Goal: Information Seeking & Learning: Understand process/instructions

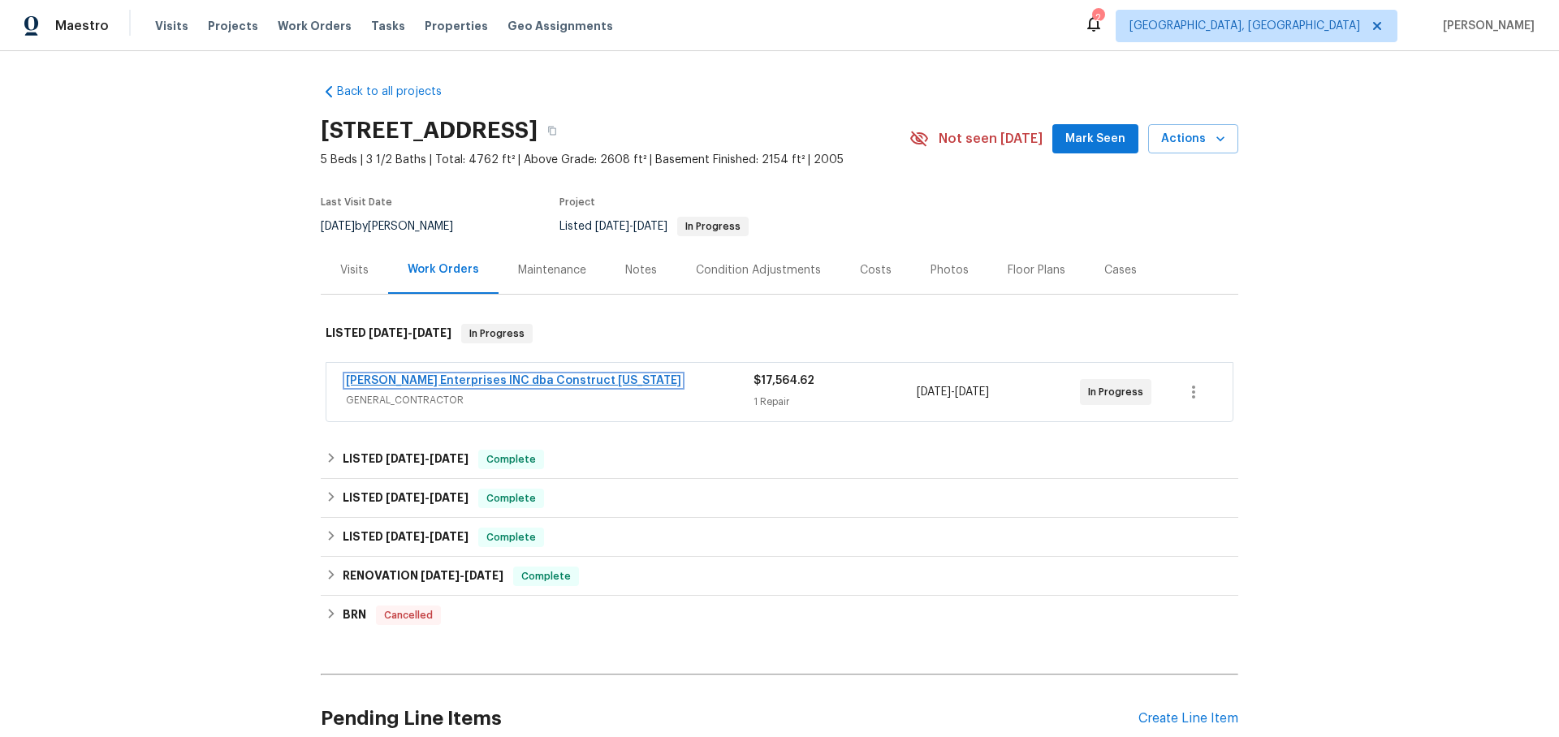
click at [383, 382] on link "[PERSON_NAME] Enterprises INC dba Construct [US_STATE]" at bounding box center [513, 380] width 335 height 11
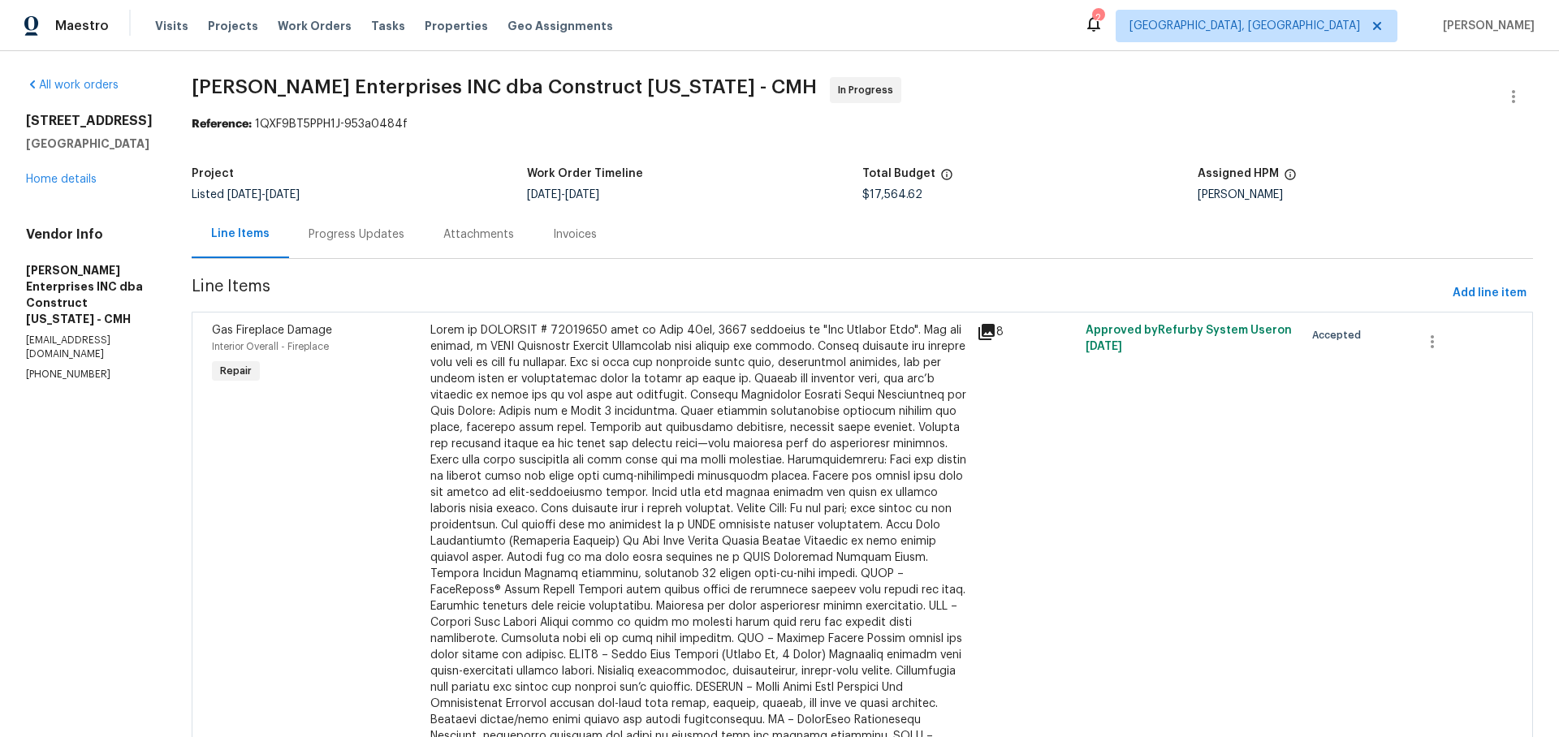
scroll to position [5, 0]
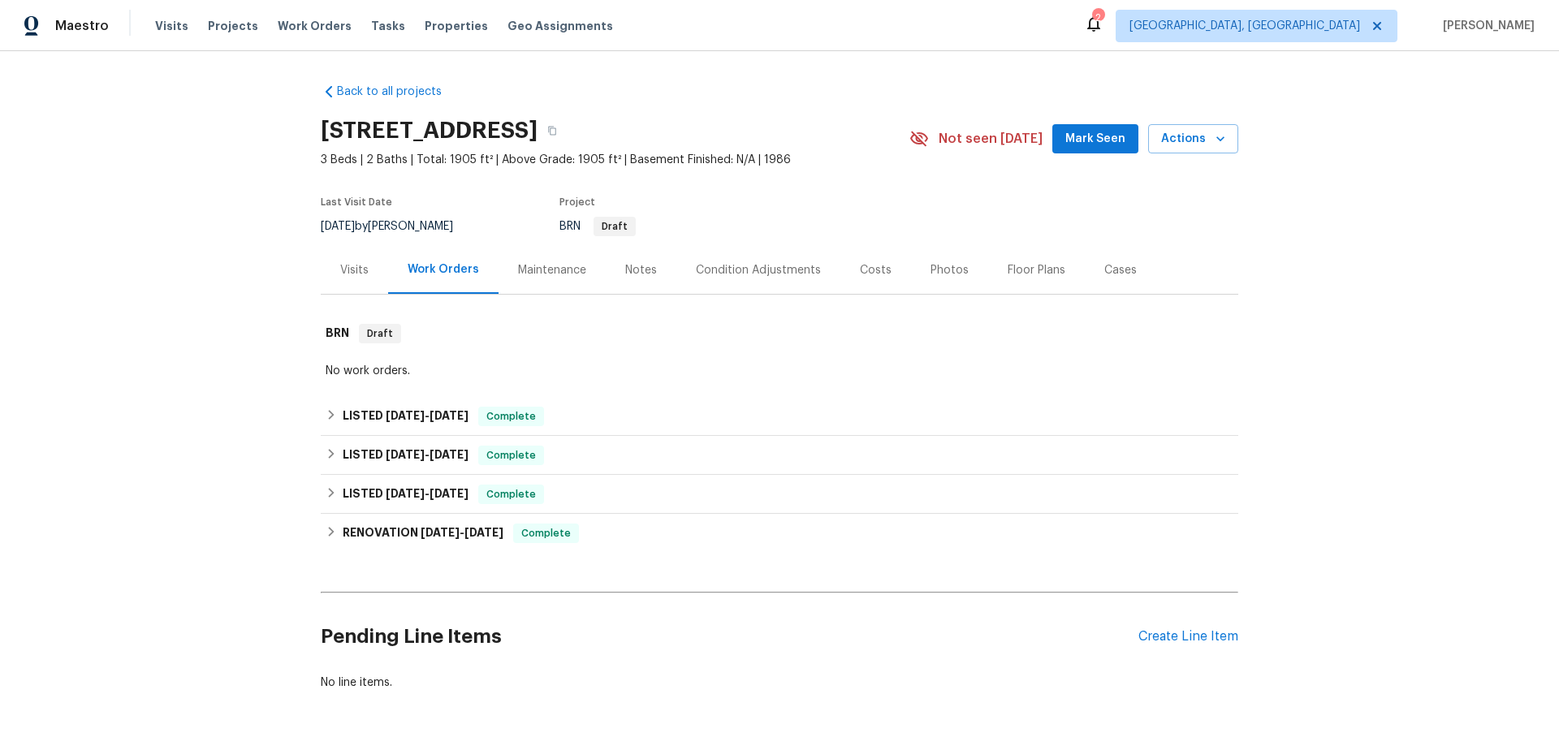
scroll to position [1, 0]
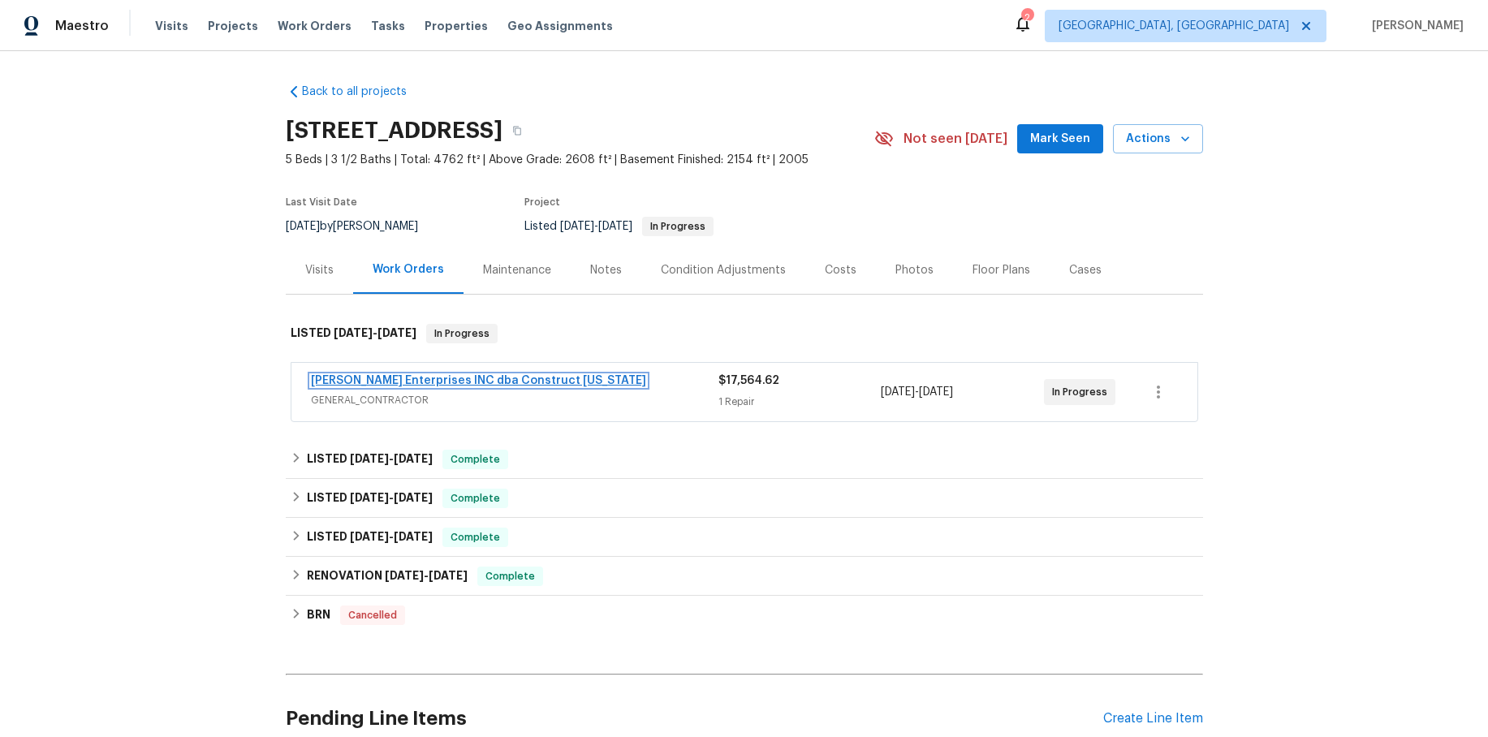
click at [441, 382] on link "[PERSON_NAME] Enterprises INC dba Construct [US_STATE]" at bounding box center [478, 380] width 335 height 11
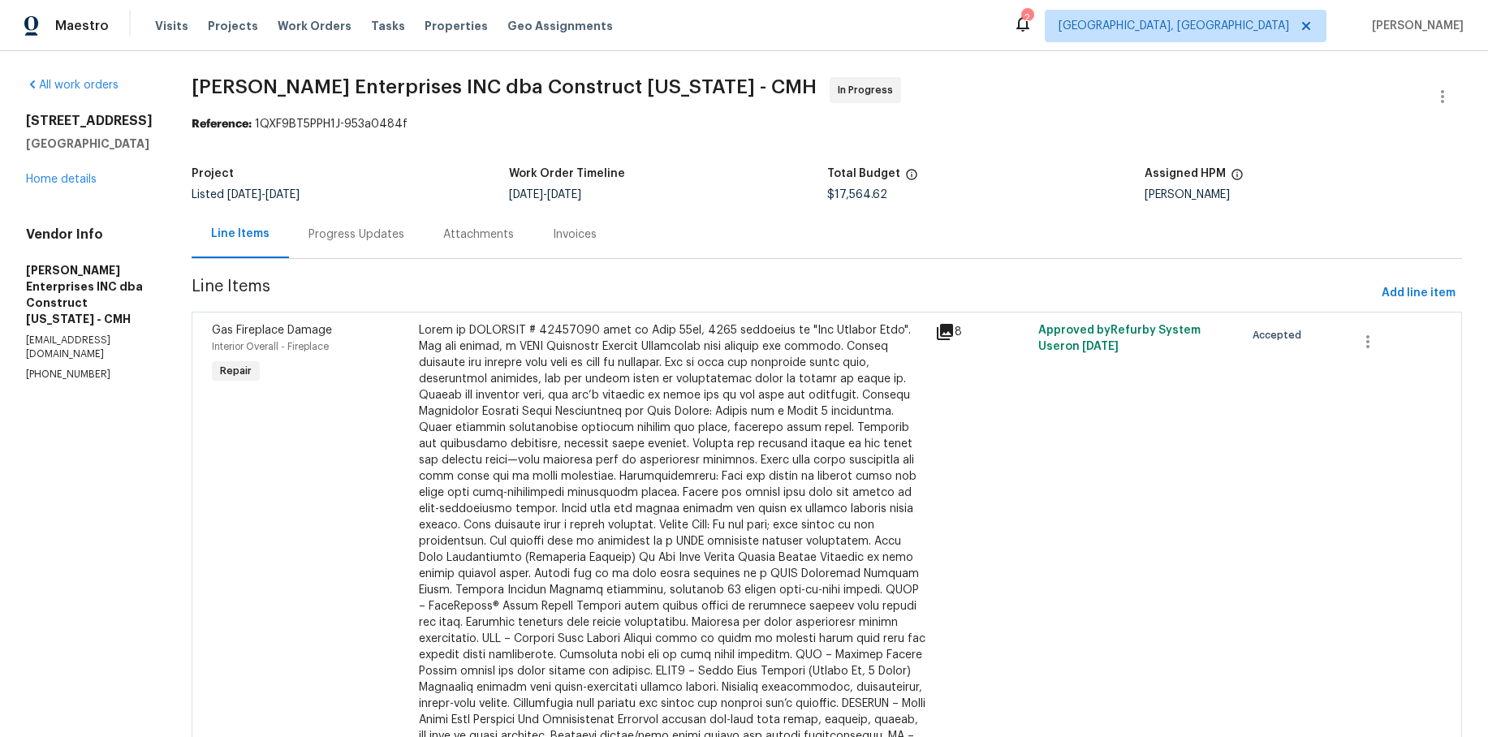
click at [361, 248] on div "Progress Updates" at bounding box center [356, 234] width 135 height 48
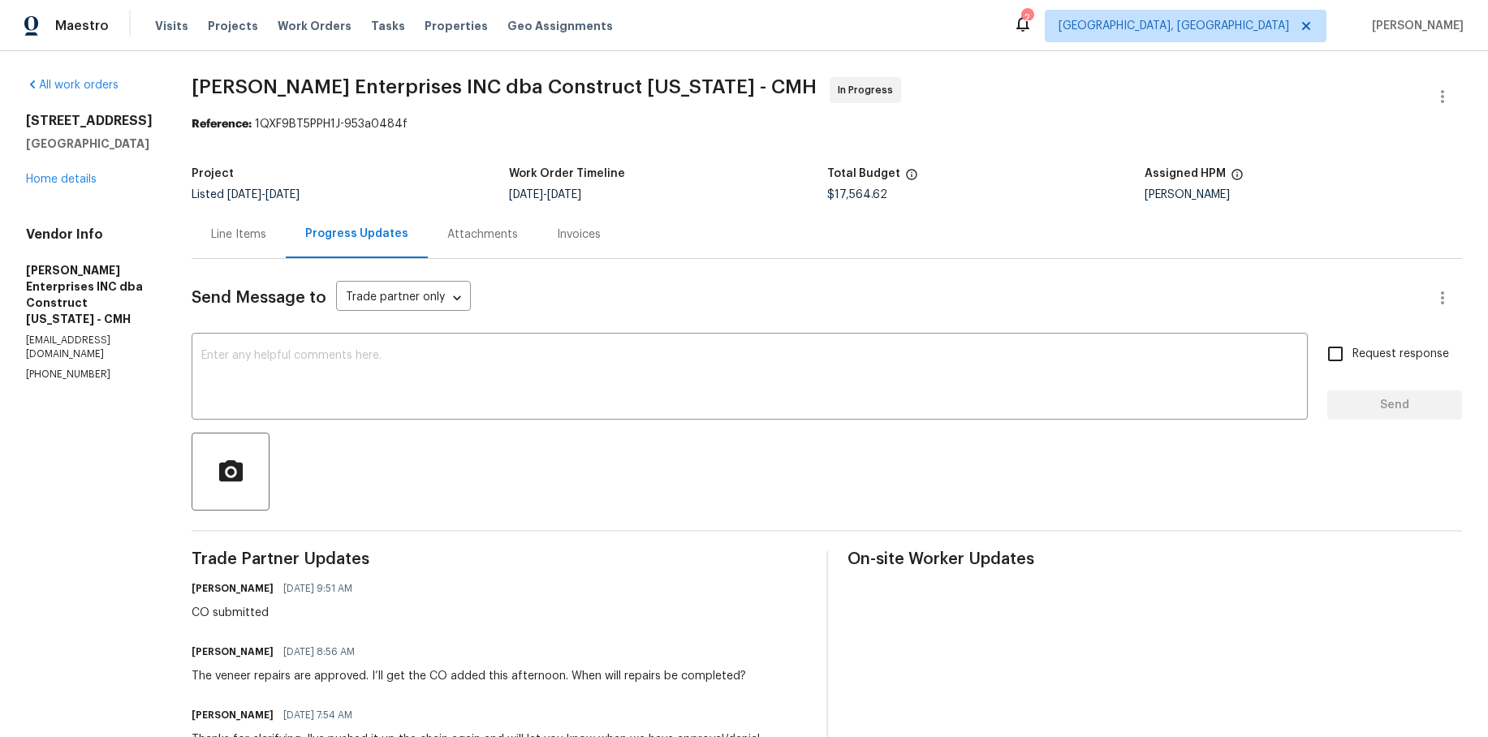
click at [523, 243] on div "Attachments" at bounding box center [483, 234] width 110 height 48
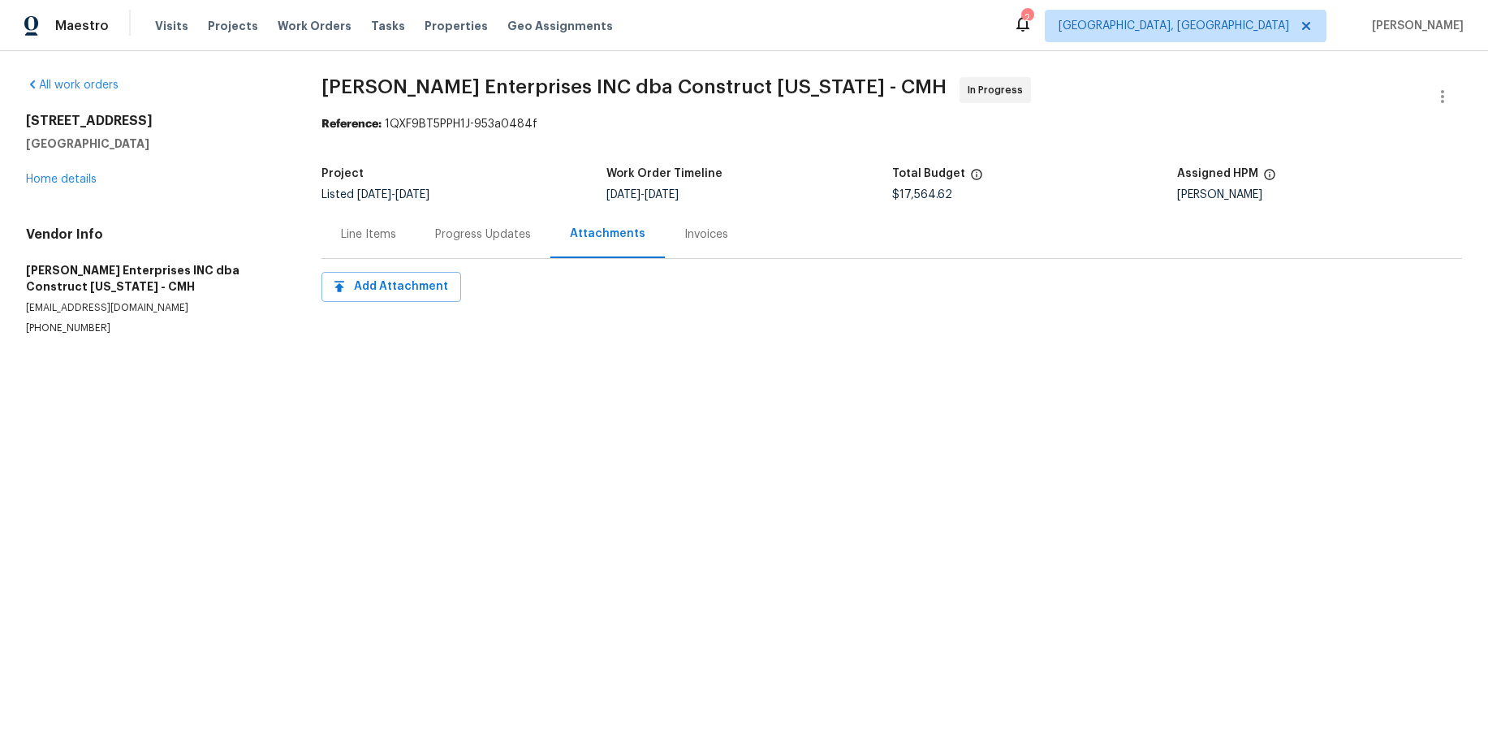
click at [686, 235] on div "Invoices" at bounding box center [707, 235] width 44 height 16
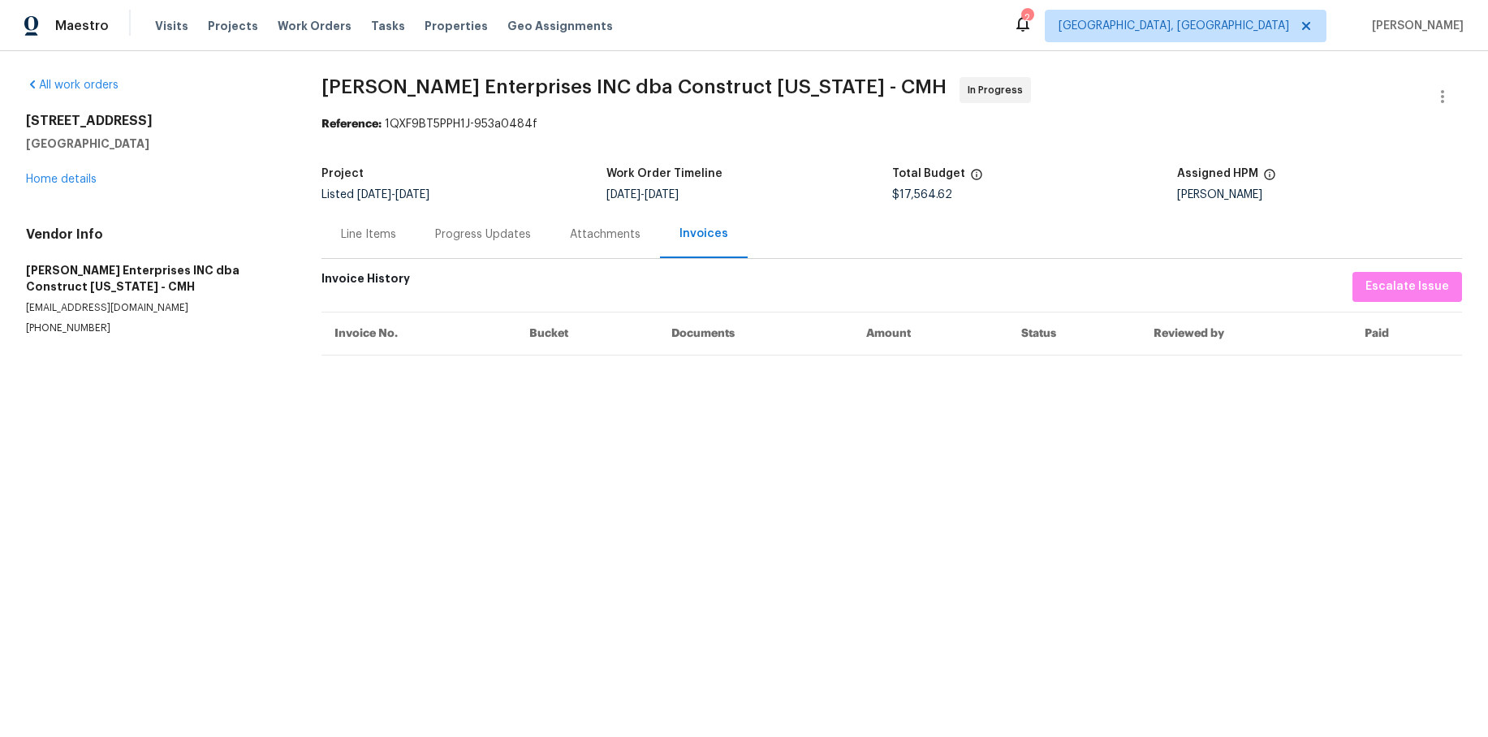
click at [389, 231] on div "Line Items" at bounding box center [368, 235] width 55 height 16
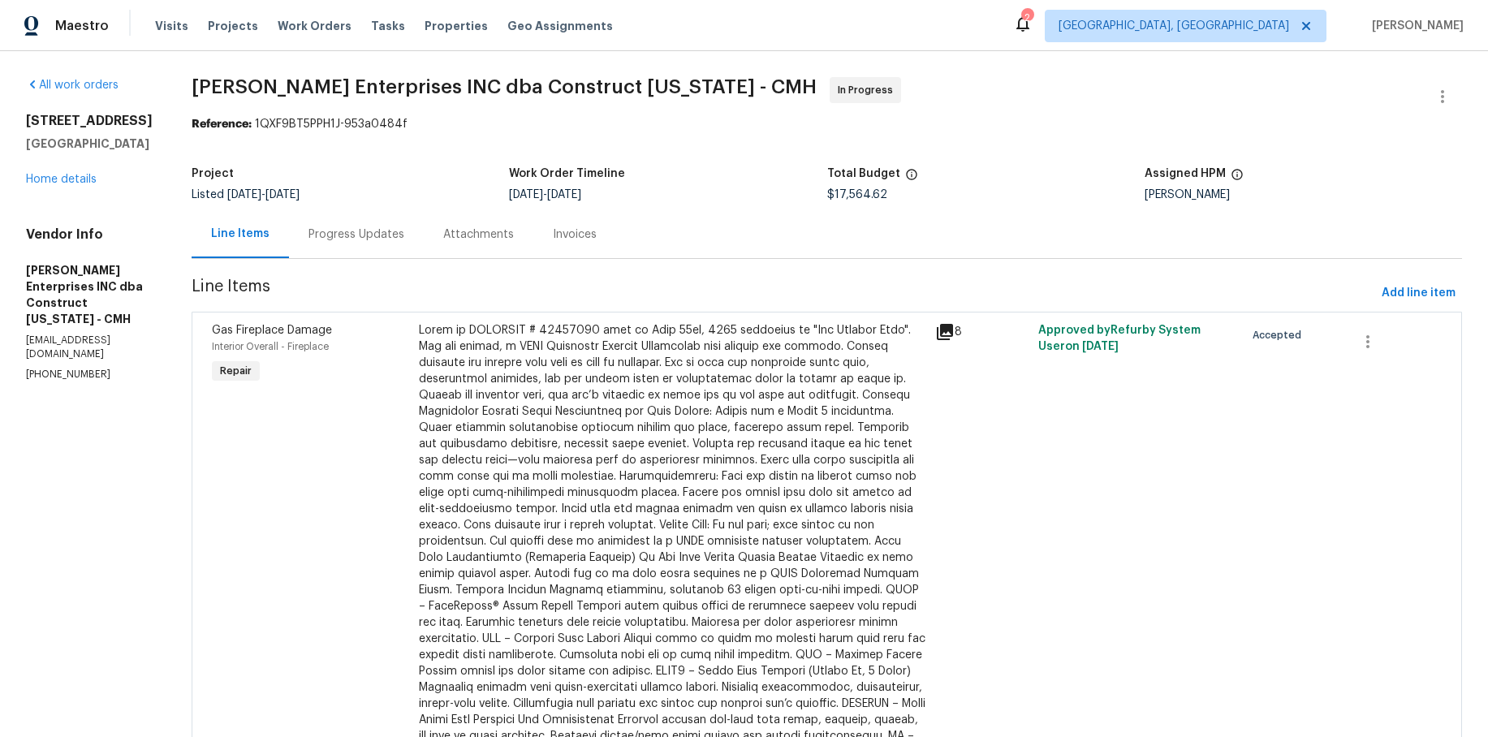
click at [636, 381] on div at bounding box center [672, 590] width 507 height 536
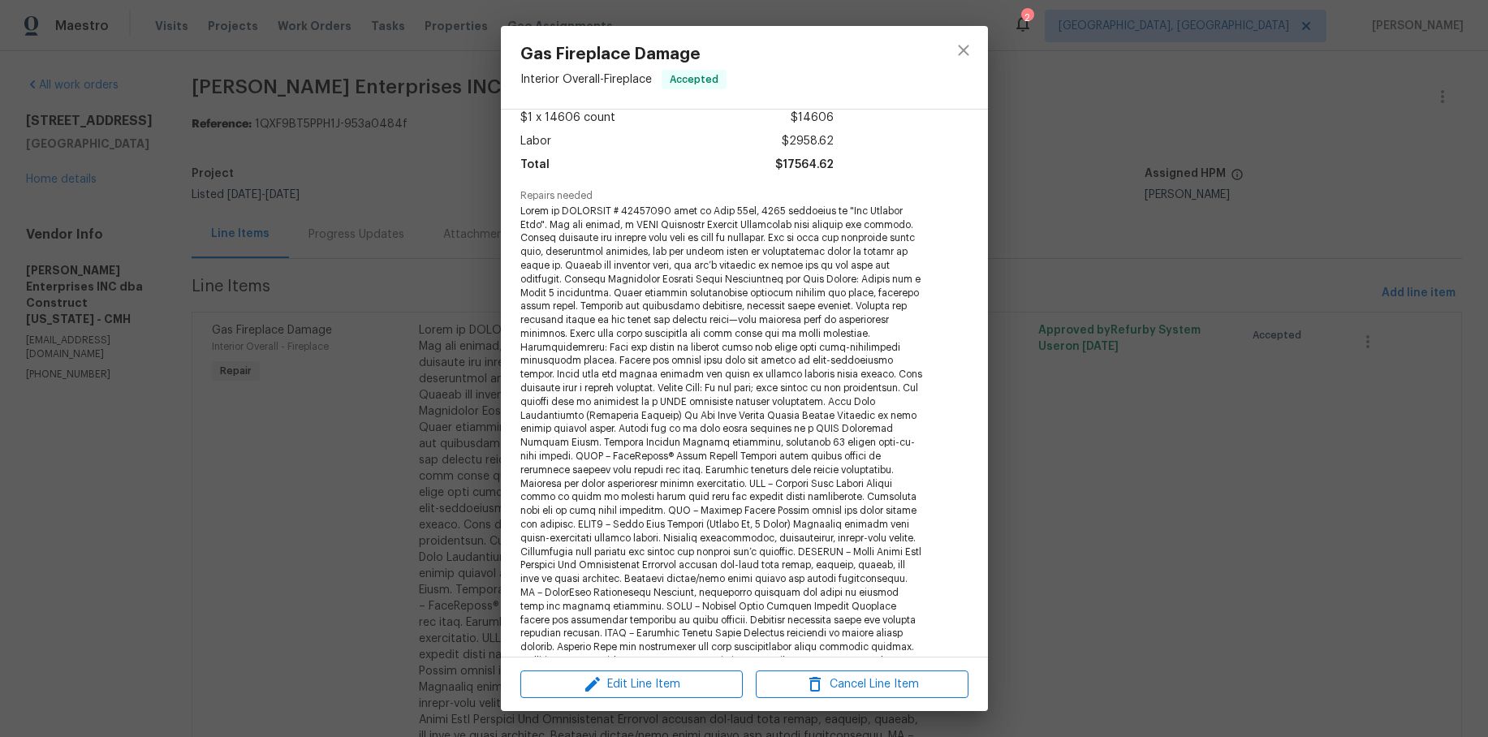
scroll to position [140, 0]
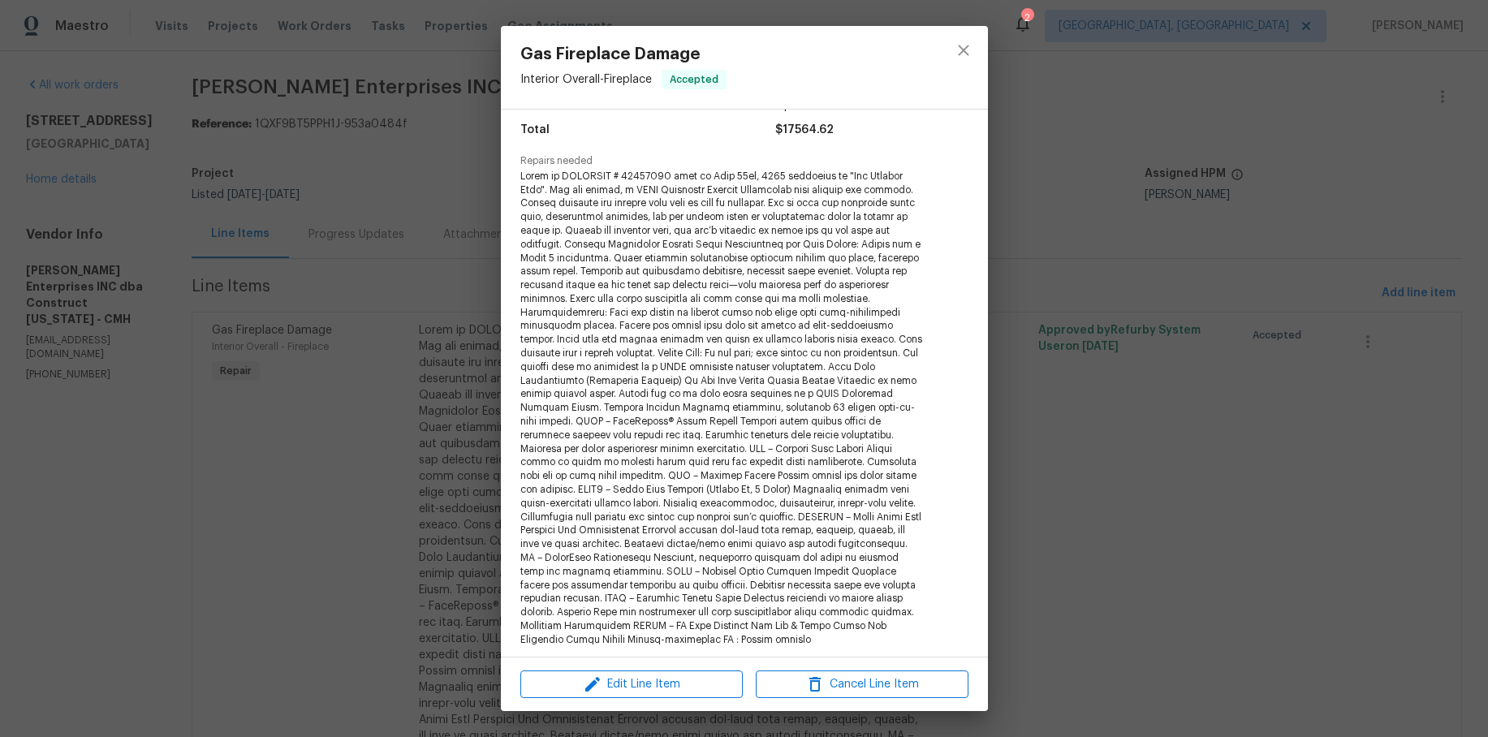
click at [333, 451] on div "Gas Fireplace Damage Interior Overall - Fireplace Accepted Vendor Strick Enterp…" at bounding box center [744, 368] width 1488 height 737
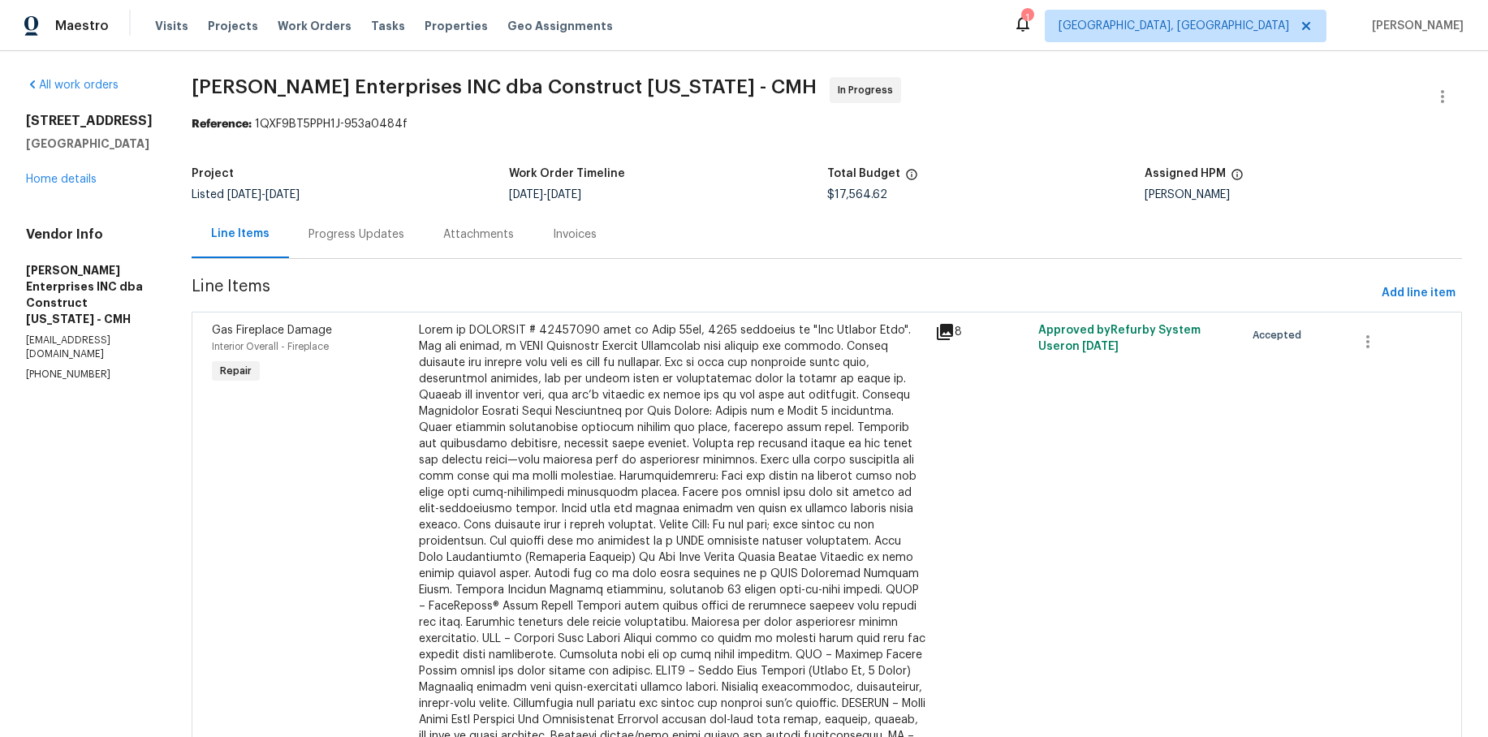
click at [676, 382] on div at bounding box center [672, 590] width 507 height 536
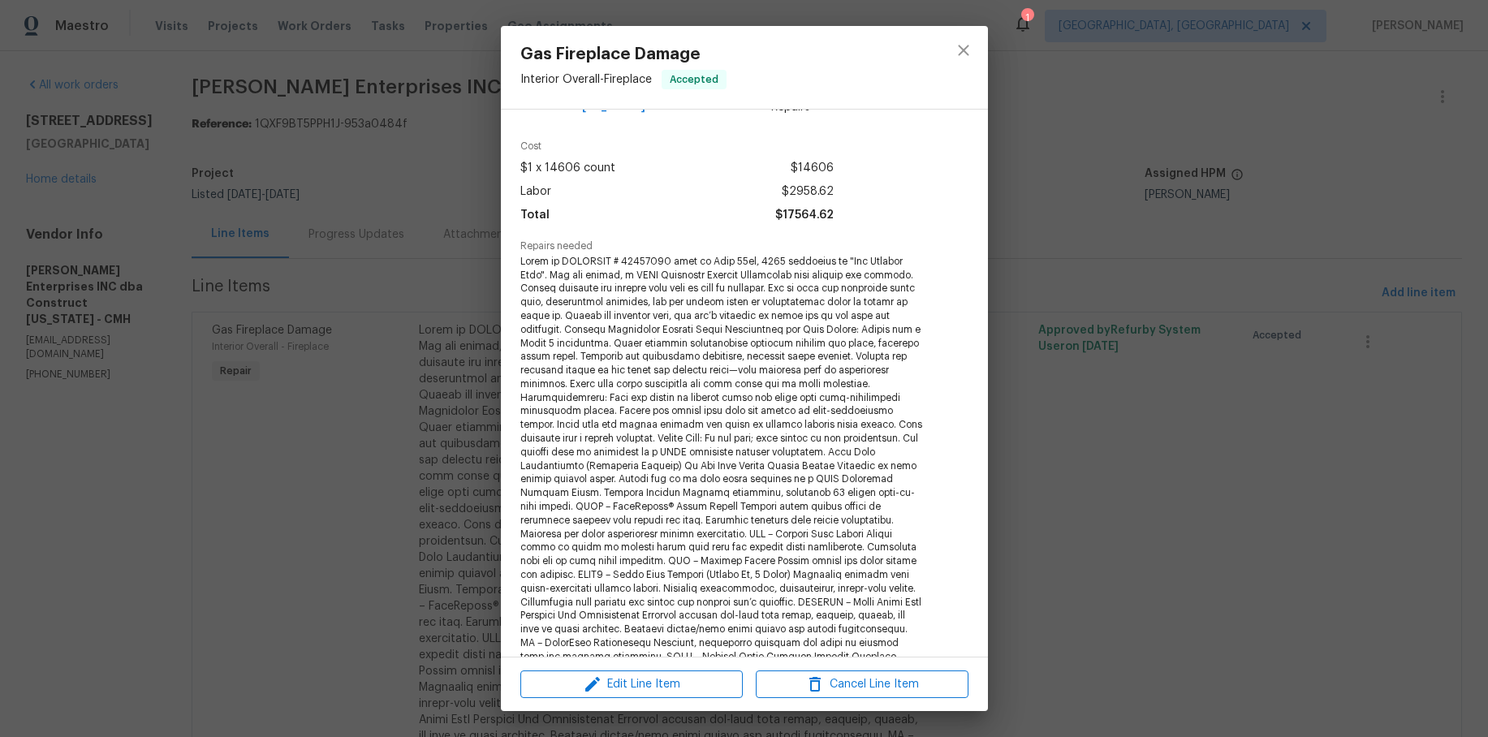
scroll to position [57, 0]
drag, startPoint x: 607, startPoint y: 397, endPoint x: 914, endPoint y: 396, distance: 306.9
click at [914, 396] on span at bounding box center [722, 491] width 404 height 477
copy span "Reline the entire flue with two passes of high-temperature cement."
drag, startPoint x: 860, startPoint y: 411, endPoint x: 633, endPoint y: 427, distance: 227.1
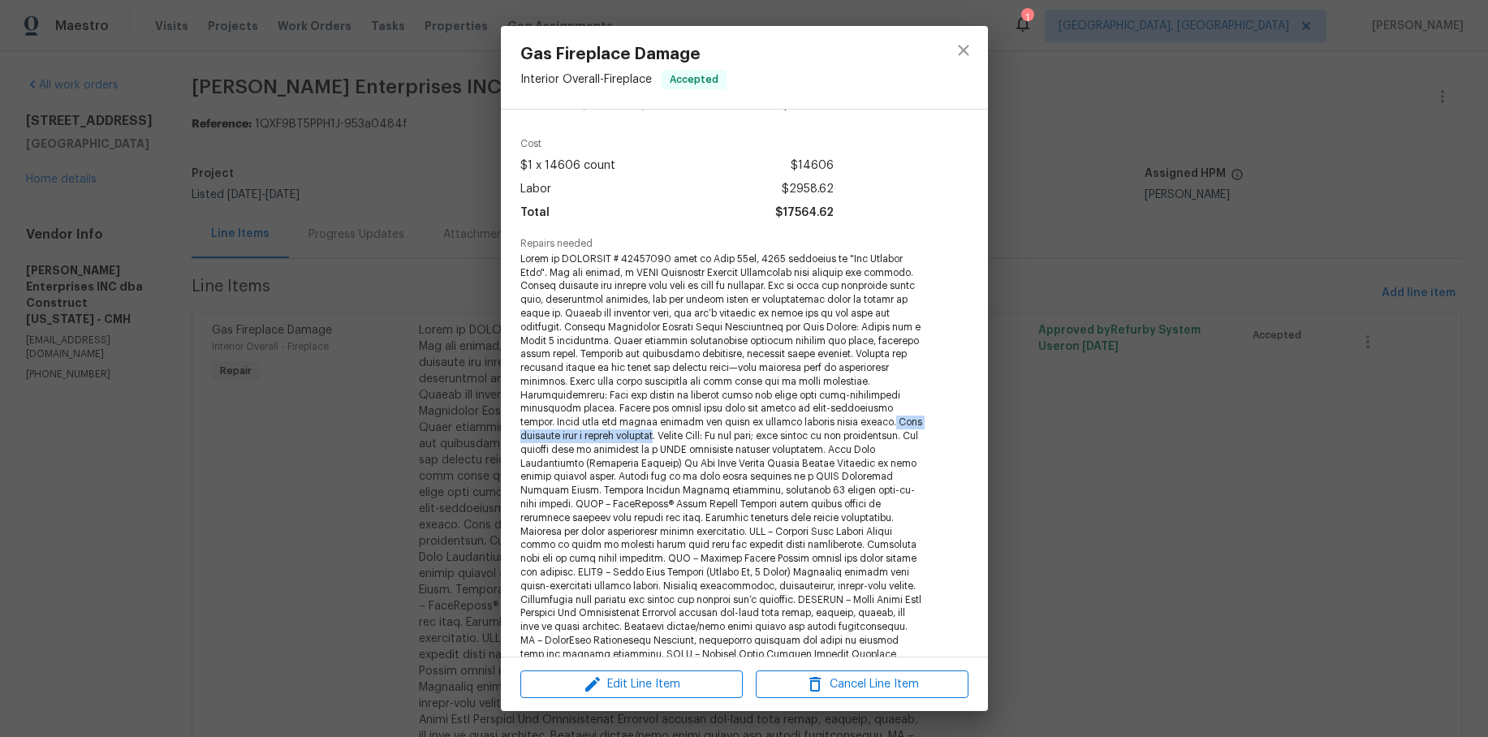
click at [633, 427] on span at bounding box center [722, 491] width 404 height 477
copy span "Seal flashing with a rubber membrane"
click at [521, 419] on span at bounding box center [722, 491] width 404 height 477
drag, startPoint x: 520, startPoint y: 412, endPoint x: 618, endPoint y: 430, distance: 99.2
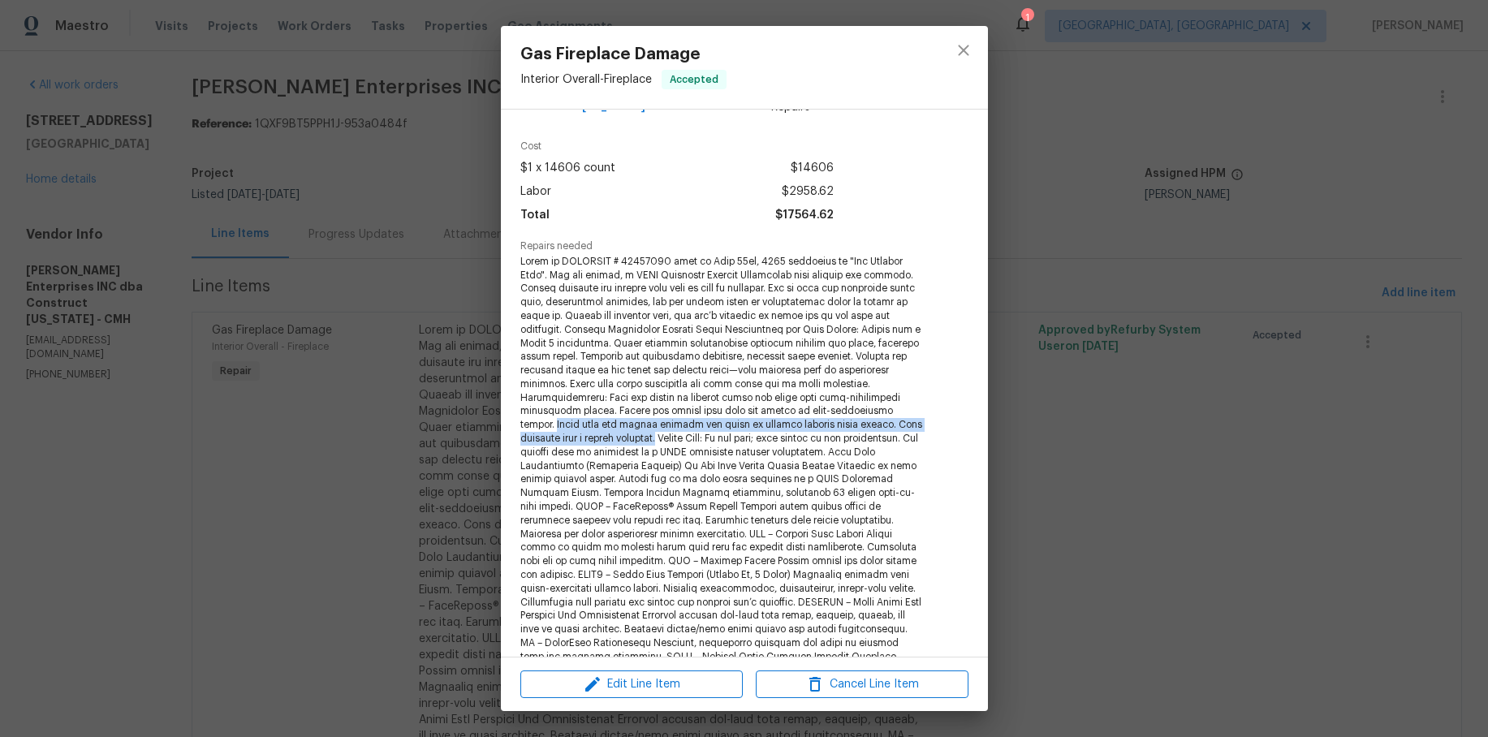
click at [636, 425] on span at bounding box center [722, 493] width 404 height 477
copy span "Fiber coat the entire chimney and crown to prevent further water damage. Seal f…"
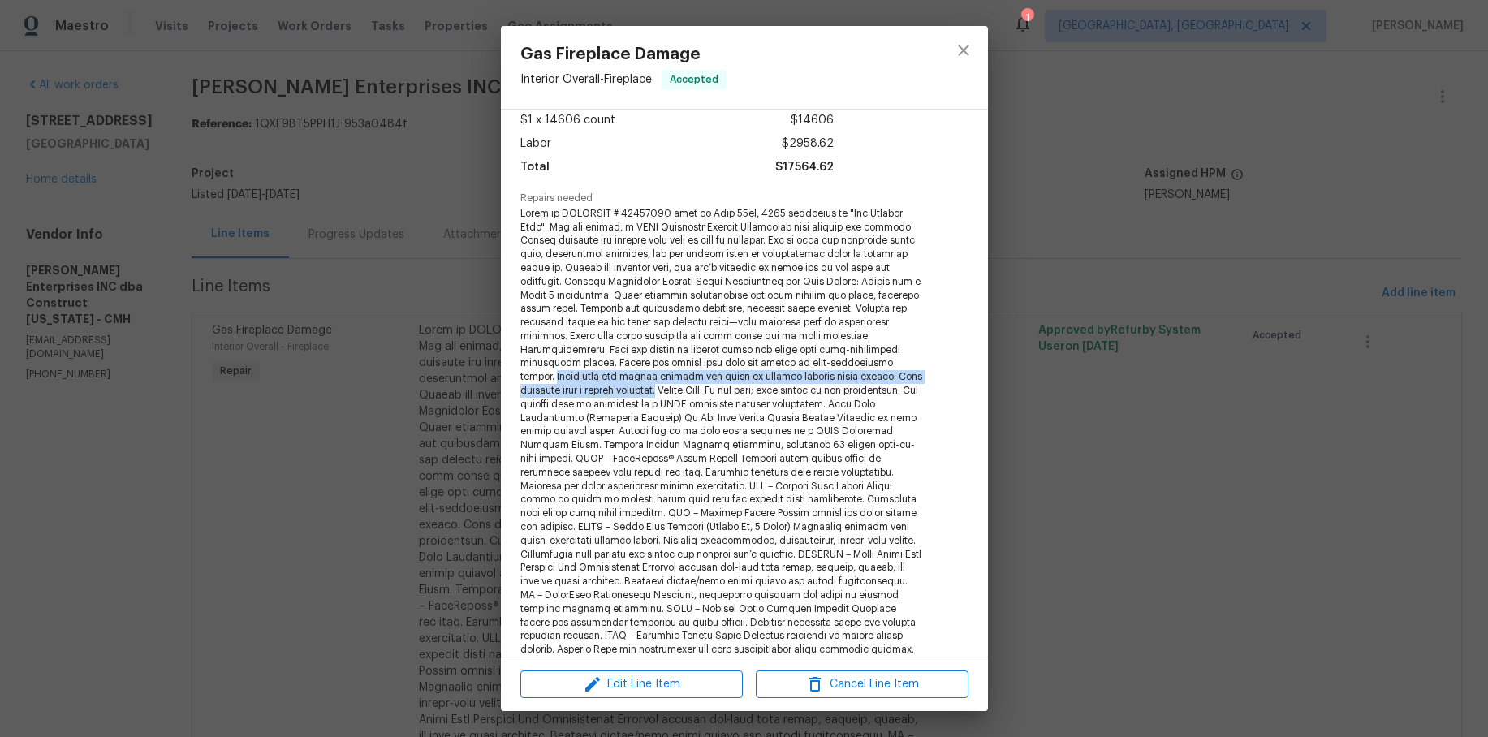
scroll to position [111, 0]
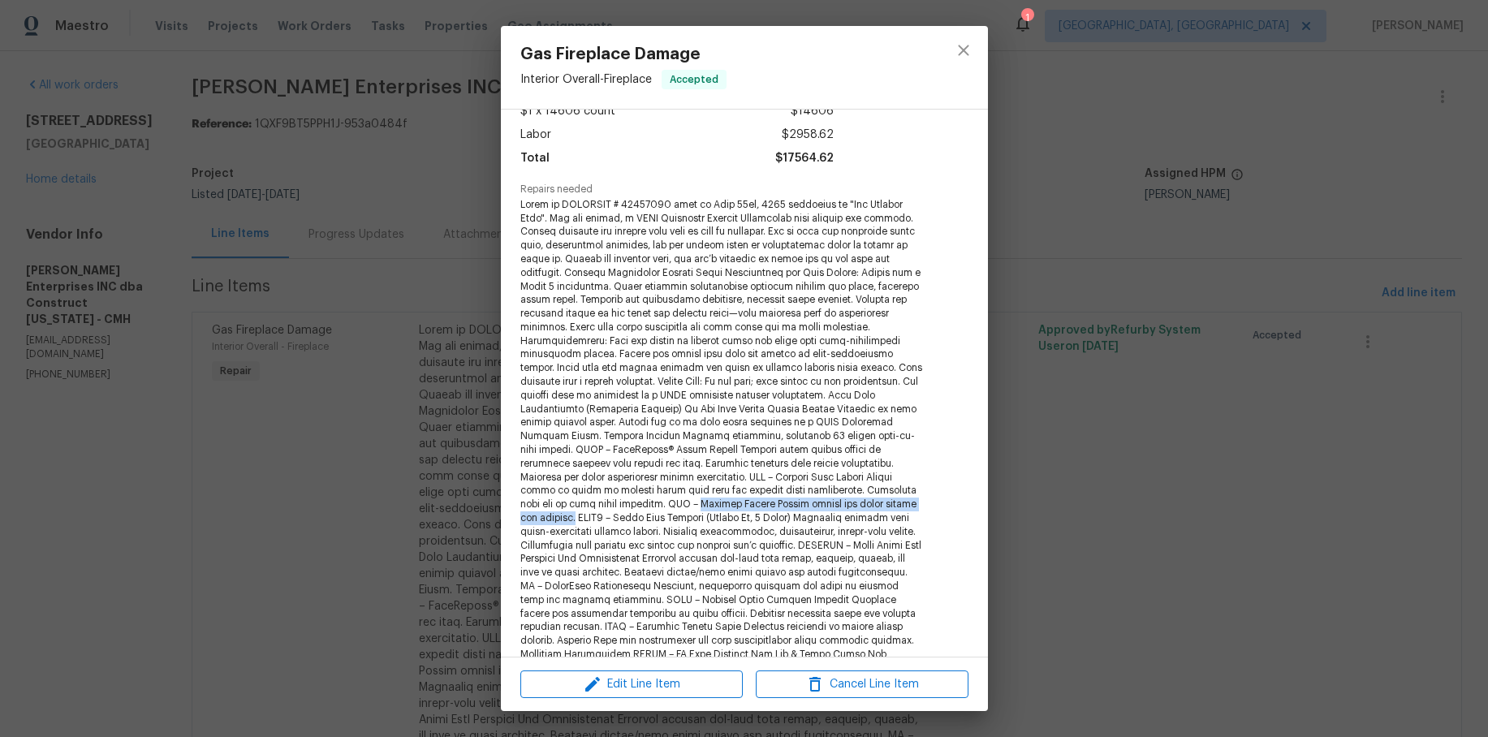
drag, startPoint x: 591, startPoint y: 493, endPoint x: 851, endPoint y: 492, distance: 259.8
click at [851, 492] on span at bounding box center [722, 436] width 404 height 477
copy span "Firebox Repair Repair cracks and voids inside the firebox."
